Goal: Check status: Check status

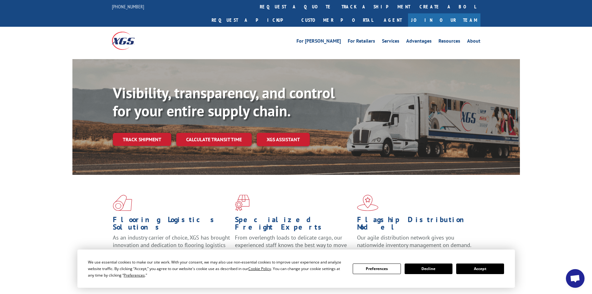
scroll to position [617, 0]
click at [337, 8] on link "track a shipment" at bounding box center [376, 6] width 78 height 13
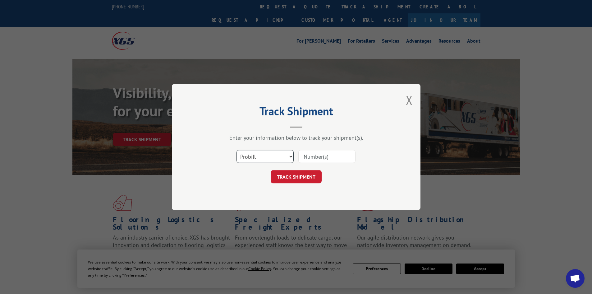
click at [268, 159] on select "Select category... Probill BOL PO" at bounding box center [265, 156] width 57 height 13
select select "bol"
click at [237, 150] on select "Select category... Probill BOL PO" at bounding box center [265, 156] width 57 height 13
drag, startPoint x: 327, startPoint y: 151, endPoint x: 321, endPoint y: 162, distance: 13.1
click at [325, 156] on input at bounding box center [326, 156] width 57 height 13
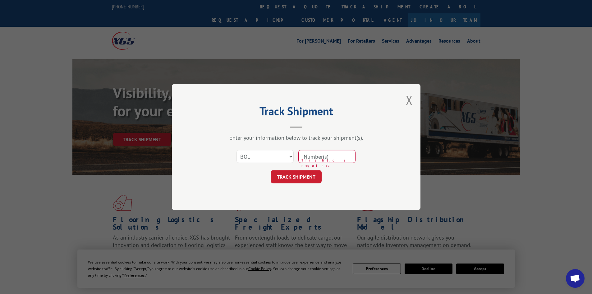
paste input "2562944"
type input "2562944"
click at [312, 173] on button "TRACK SHIPMENT" at bounding box center [296, 176] width 51 height 13
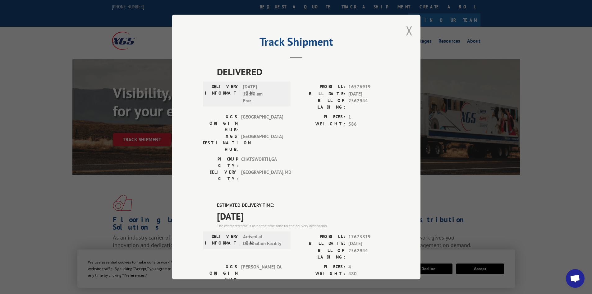
click at [406, 32] on button "Close modal" at bounding box center [409, 30] width 7 height 16
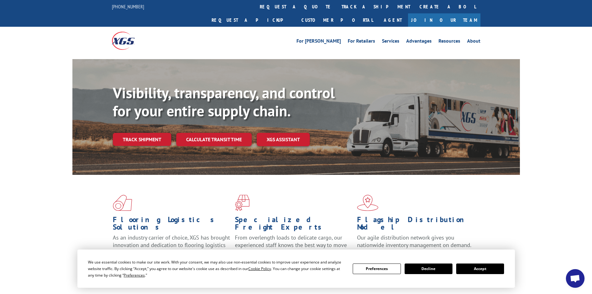
click at [69, 240] on div "Flooring Logistics Solutions As an industry carrier of choice, XGS has brought …" at bounding box center [296, 237] width 592 height 125
